Goal: Transaction & Acquisition: Obtain resource

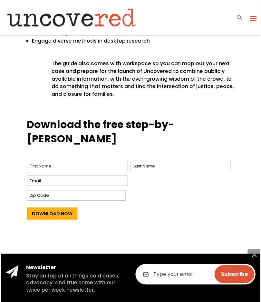
scroll to position [450, 0]
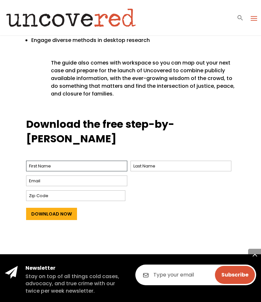
click at [45, 161] on input "First" at bounding box center [76, 166] width 101 height 11
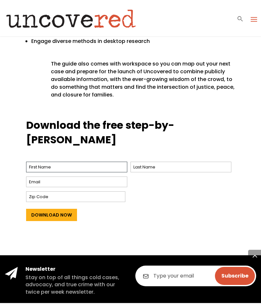
scroll to position [449, 0]
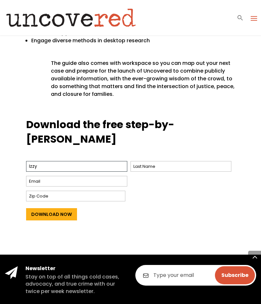
type input "Izzy"
click at [210, 161] on input "Last" at bounding box center [181, 166] width 101 height 11
type input "[PERSON_NAME]"
click at [33, 176] on input "Email *" at bounding box center [76, 181] width 101 height 11
type input "[EMAIL_ADDRESS][DOMAIN_NAME]"
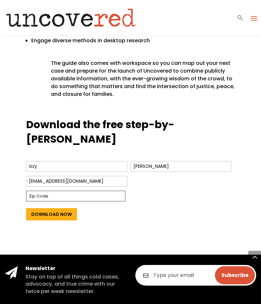
click at [36, 191] on input "Zip Code" at bounding box center [75, 196] width 99 height 11
type input "BA11"
click at [41, 208] on input "Download Now" at bounding box center [51, 214] width 51 height 12
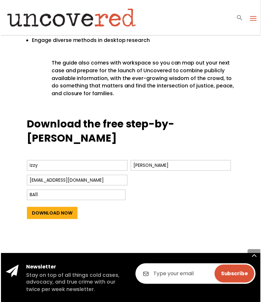
scroll to position [450, 0]
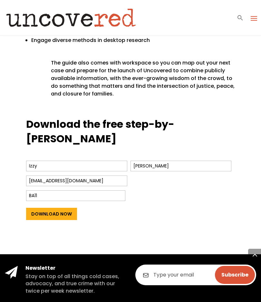
click at [42, 208] on input "Download Now" at bounding box center [51, 214] width 51 height 12
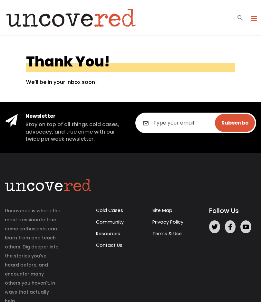
click at [257, 13] on span at bounding box center [254, 18] width 10 height 10
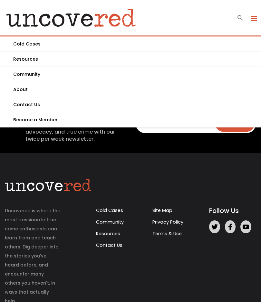
click at [18, 48] on link "Cold Cases" at bounding box center [130, 43] width 261 height 15
